Goal: Task Accomplishment & Management: Manage account settings

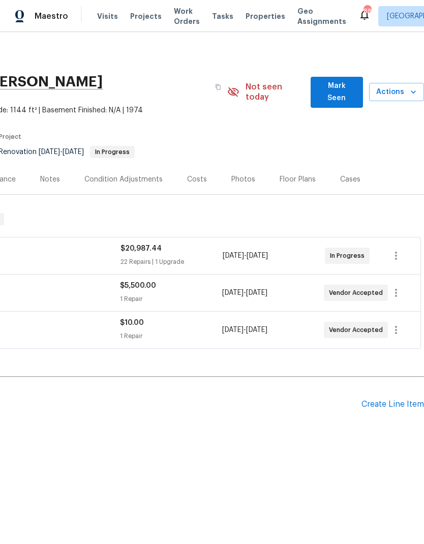
scroll to position [0, 150]
click at [342, 88] on span "Mark Seen" at bounding box center [337, 92] width 36 height 25
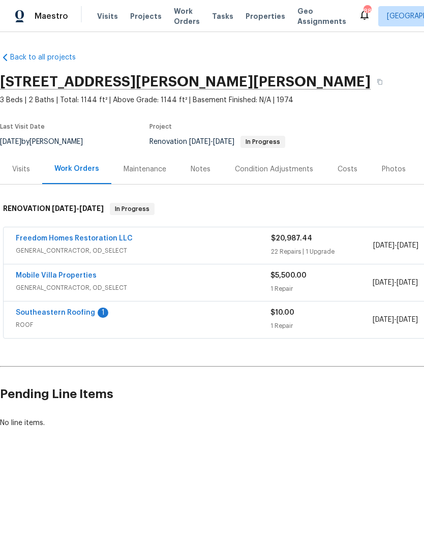
scroll to position [0, 0]
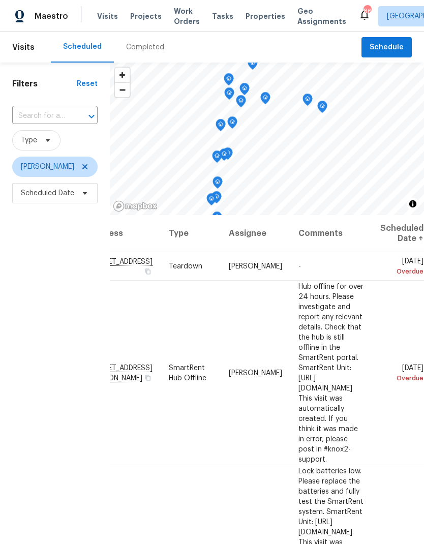
scroll to position [0, 84]
click at [0, 0] on icon at bounding box center [0, 0] width 0 height 0
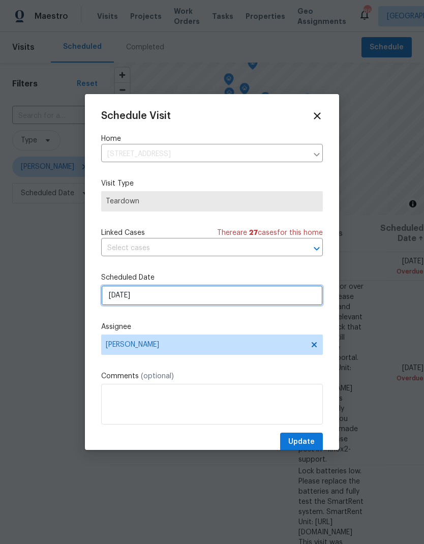
click at [111, 298] on input "8/22/2025" at bounding box center [212, 295] width 222 height 20
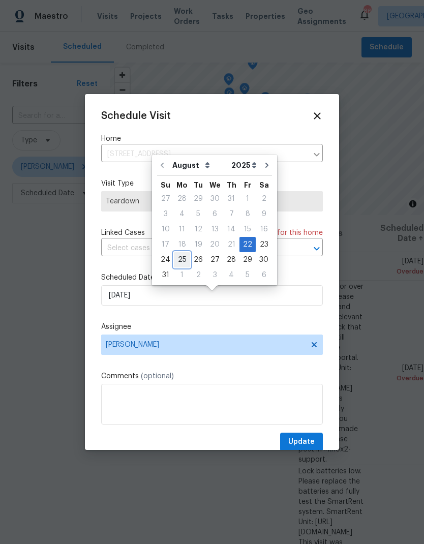
click at [179, 253] on div "25" at bounding box center [182, 260] width 16 height 14
type input "8/25/2025"
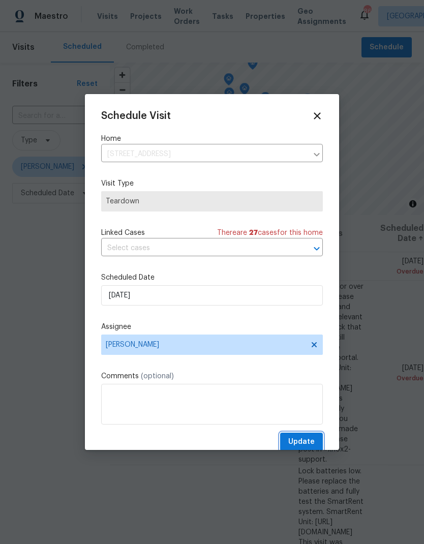
click at [302, 442] on span "Update" at bounding box center [301, 441] width 26 height 13
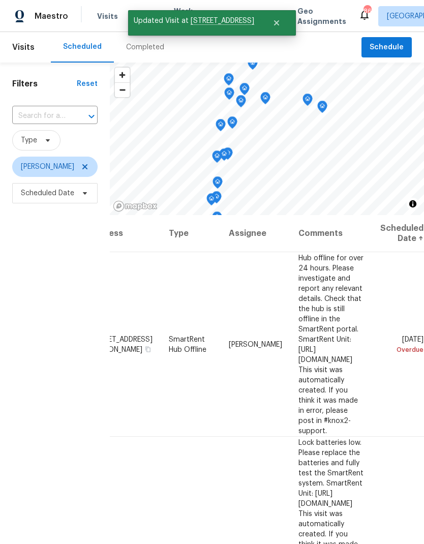
click at [0, 0] on icon at bounding box center [0, 0] width 0 height 0
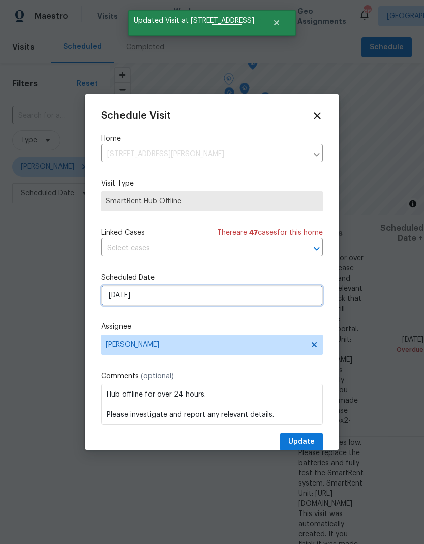
click at [109, 301] on input "8/23/2025" at bounding box center [212, 295] width 222 height 20
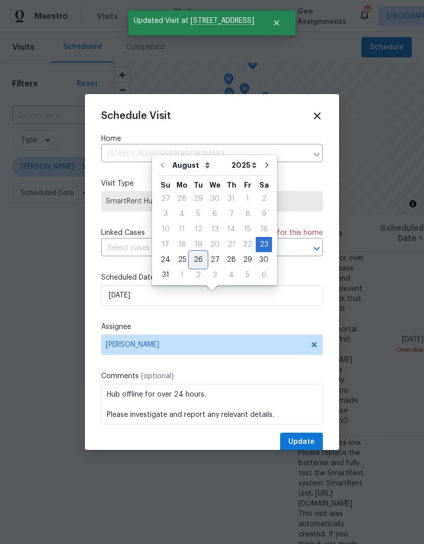
click at [193, 254] on div "26" at bounding box center [198, 260] width 16 height 14
type input "8/26/2025"
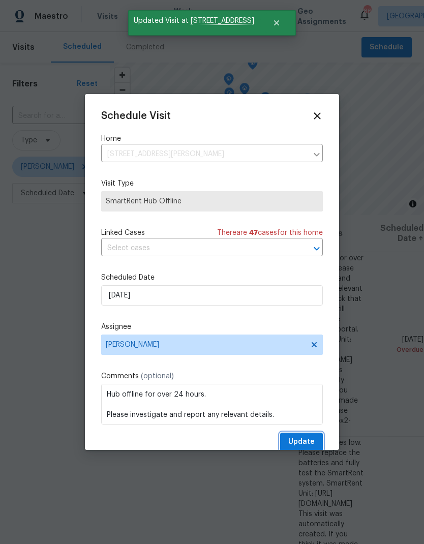
click at [313, 444] on span "Update" at bounding box center [301, 441] width 26 height 13
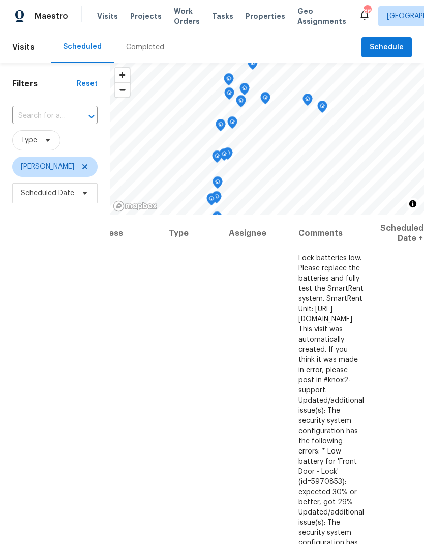
scroll to position [0, 0]
click at [37, 121] on input "text" at bounding box center [40, 116] width 57 height 16
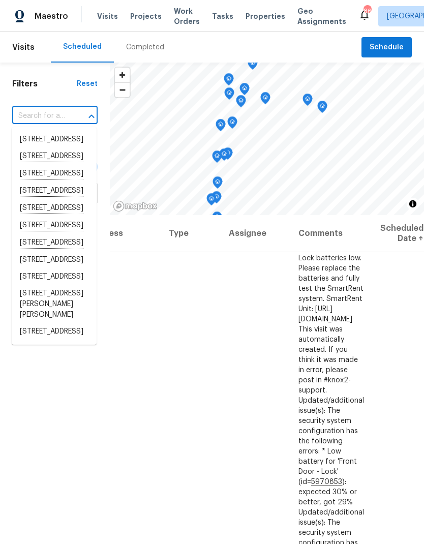
paste input "658 NE 10th St, Crystal River, FL 34428"
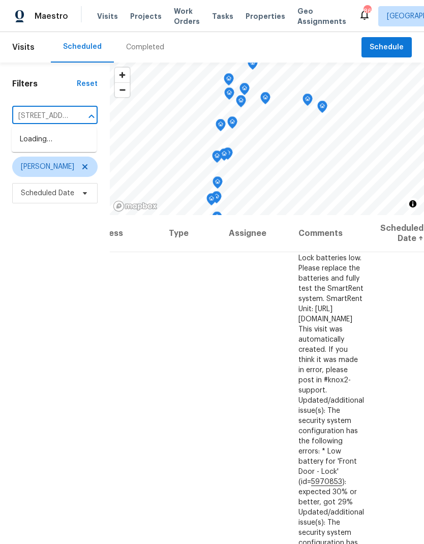
type input "658 NE 10th St, Crystal River, FL 34428"
click at [29, 148] on li "658 NE 10th St, Crystal River, FL 34428" at bounding box center [54, 139] width 85 height 17
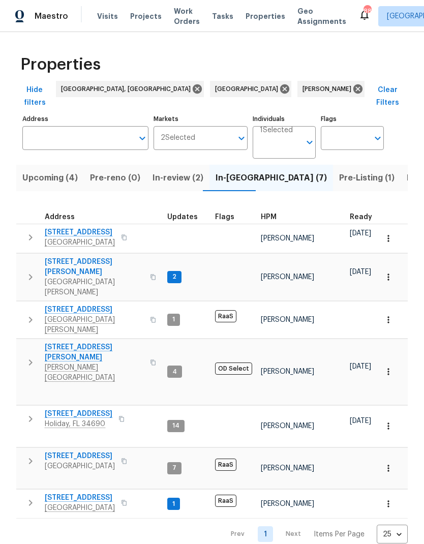
click at [29, 231] on icon "button" at bounding box center [30, 237] width 12 height 12
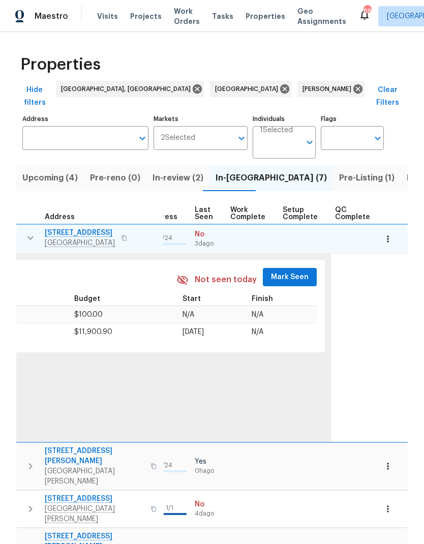
scroll to position [0, 485]
click at [290, 271] on span "Mark Seen" at bounding box center [291, 277] width 38 height 13
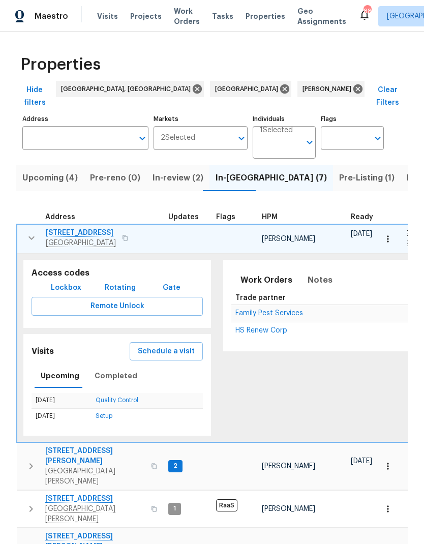
scroll to position [0, 0]
click at [30, 232] on icon "button" at bounding box center [31, 238] width 12 height 12
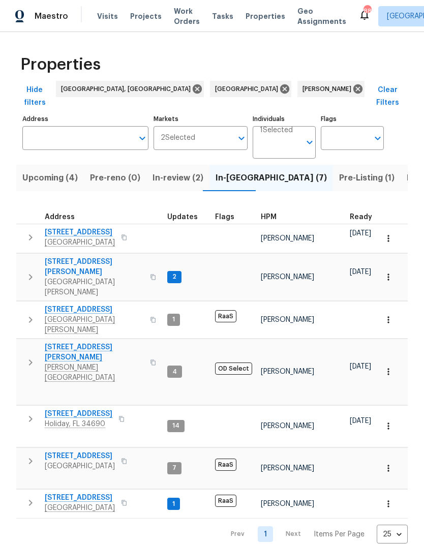
click at [32, 413] on icon "button" at bounding box center [30, 419] width 12 height 12
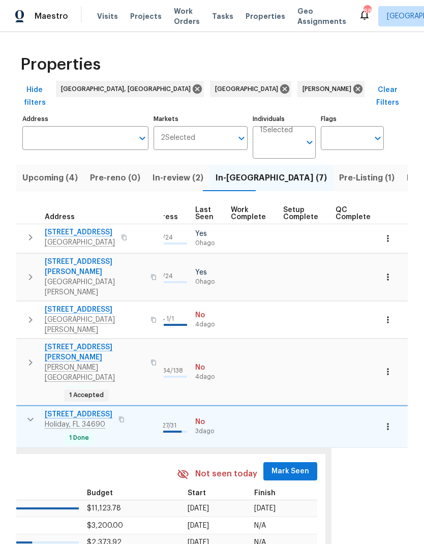
scroll to position [0, 485]
click at [290, 465] on span "Mark Seen" at bounding box center [291, 471] width 38 height 13
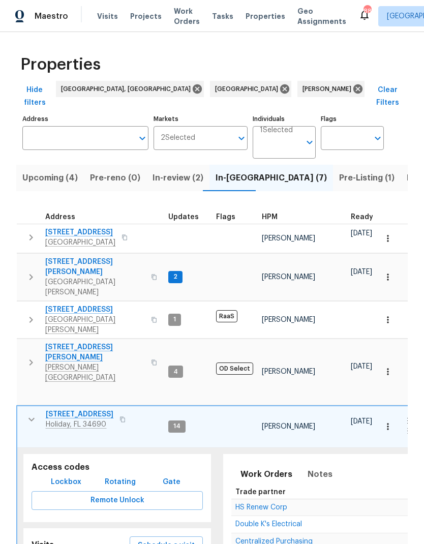
scroll to position [0, 0]
click at [26, 356] on icon "button" at bounding box center [31, 362] width 12 height 12
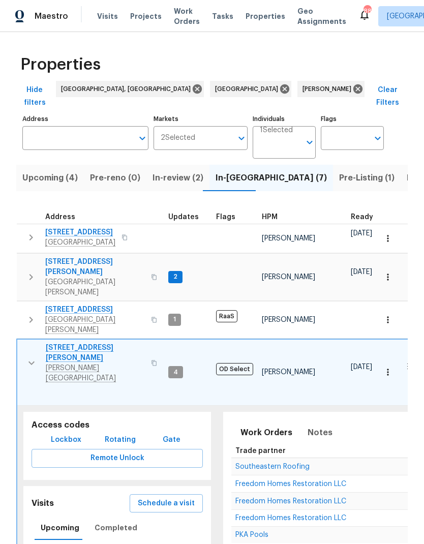
click at [31, 361] on icon "button" at bounding box center [31, 363] width 6 height 4
